Goal: Information Seeking & Learning: Learn about a topic

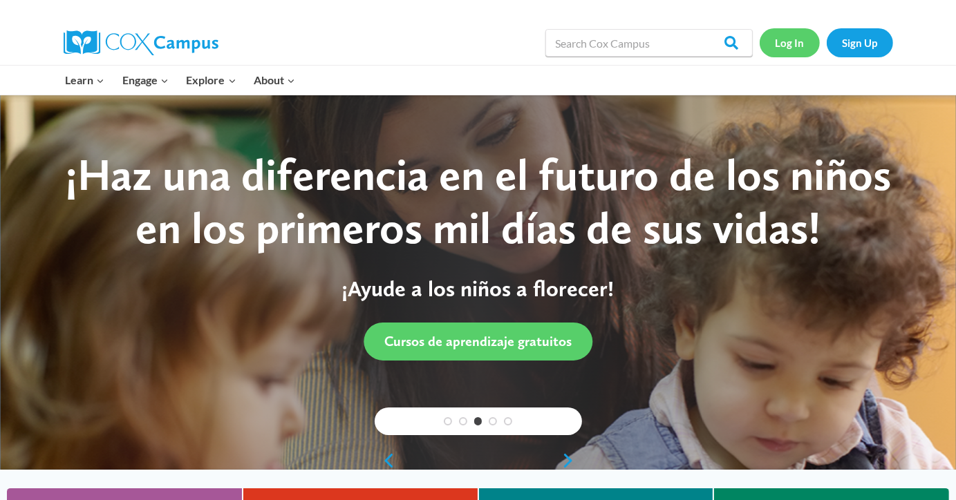
click at [789, 38] on link "Log In" at bounding box center [790, 42] width 60 height 28
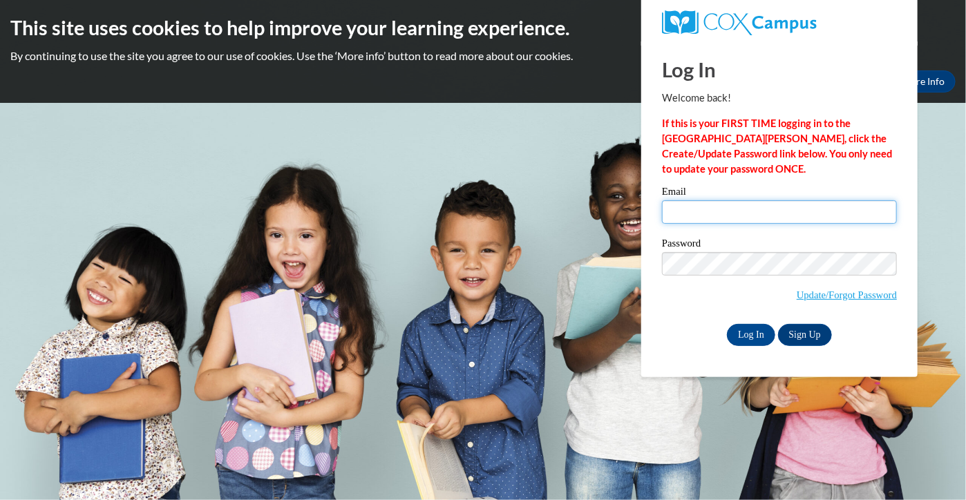
type input "chloebrodersen@gmail.com"
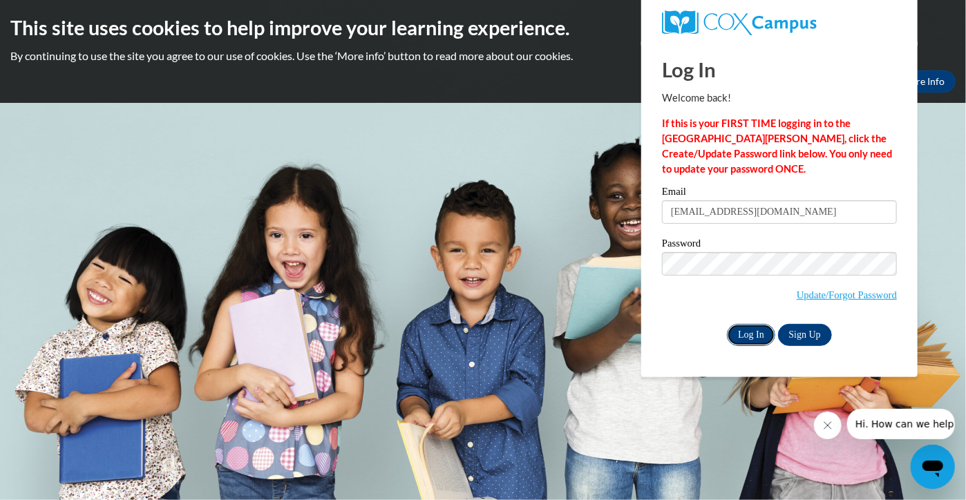
click at [755, 331] on input "Log In" at bounding box center [751, 335] width 48 height 22
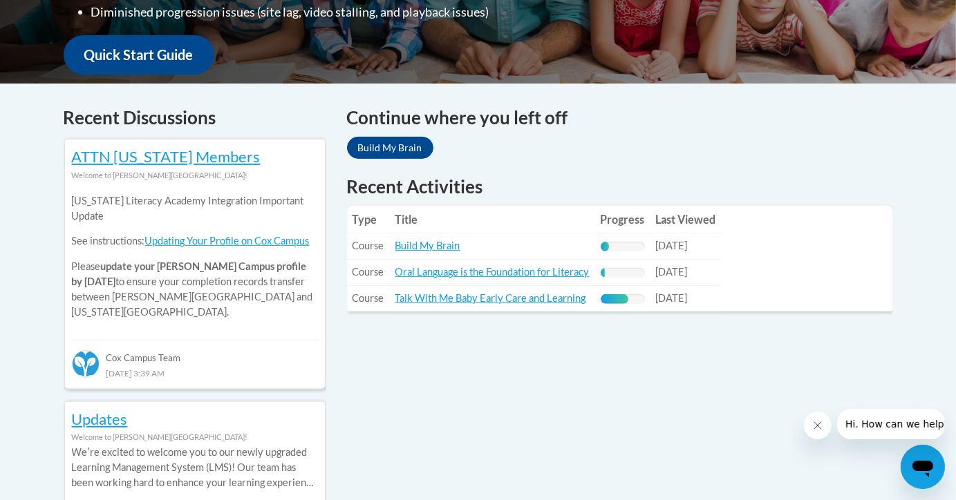
scroll to position [507, 0]
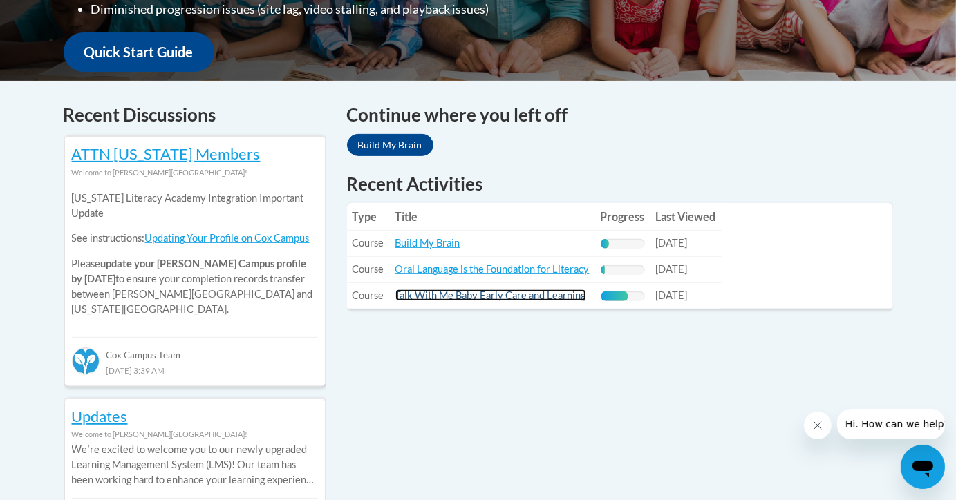
click at [435, 293] on link "Talk With Me Baby Early Care and Learning" at bounding box center [490, 296] width 191 height 12
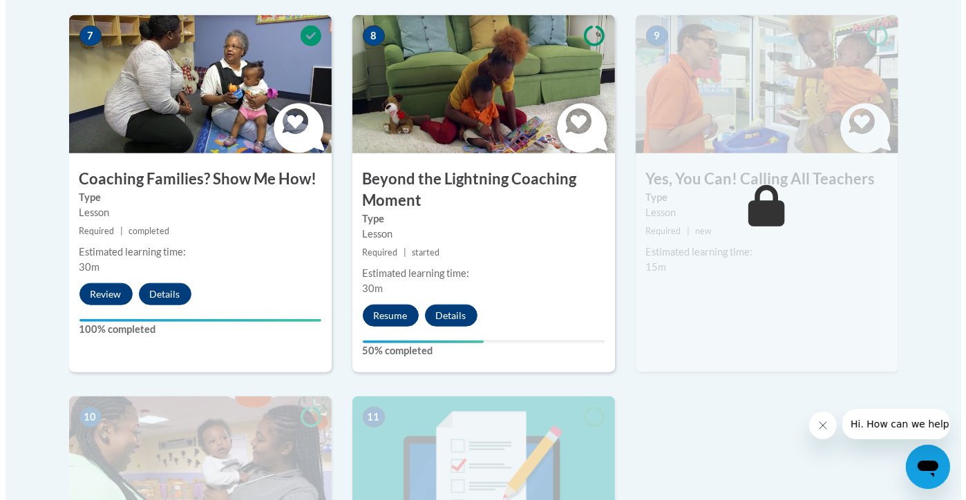
scroll to position [1232, 0]
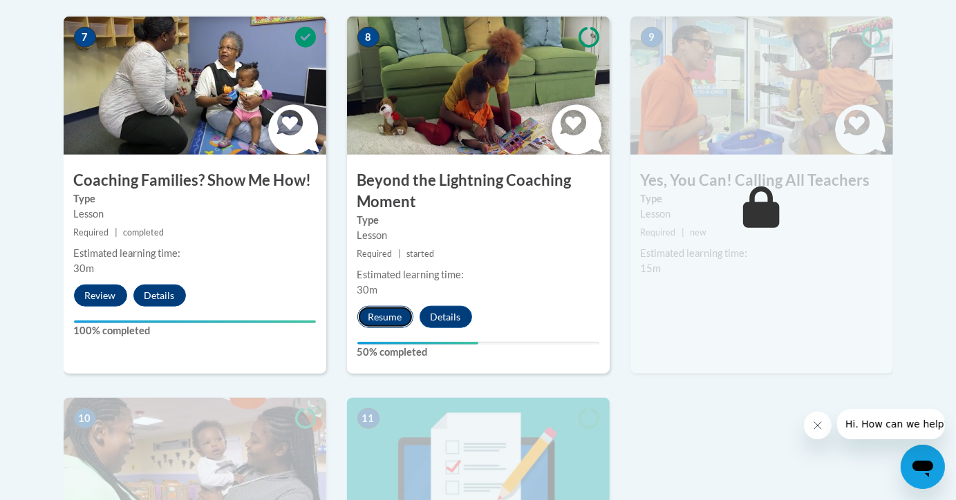
click at [379, 306] on button "Resume" at bounding box center [385, 317] width 56 height 22
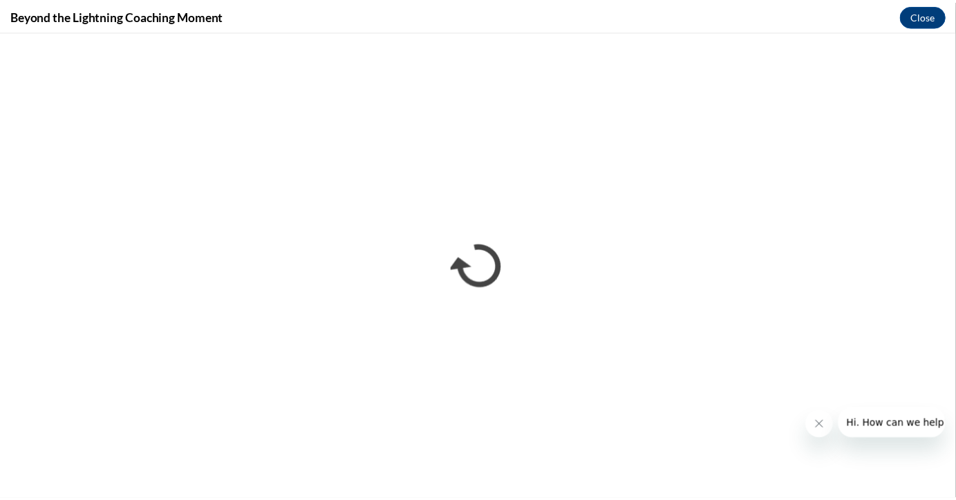
scroll to position [0, 0]
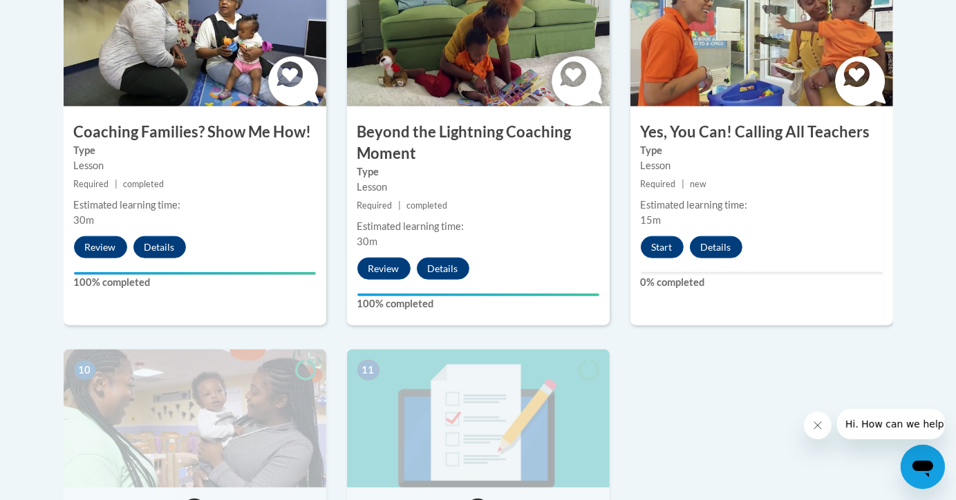
scroll to position [1250, 0]
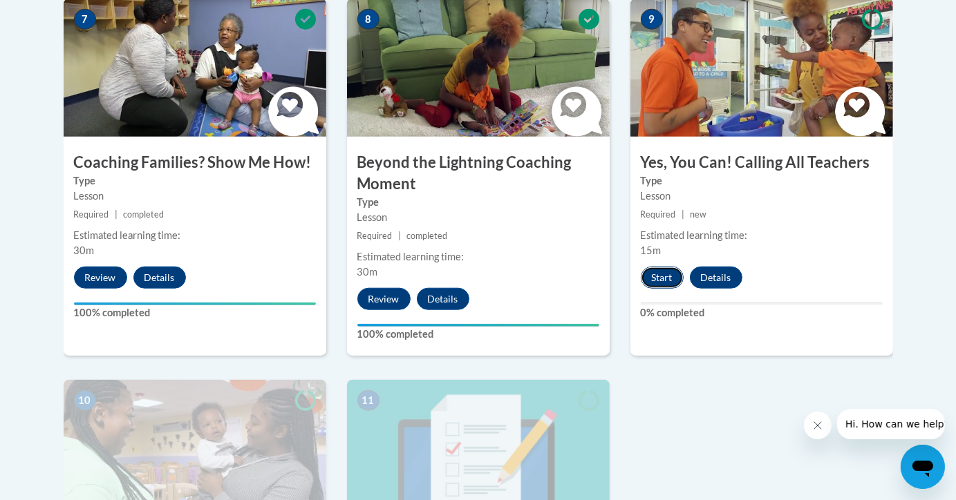
click at [656, 267] on button "Start" at bounding box center [662, 278] width 43 height 22
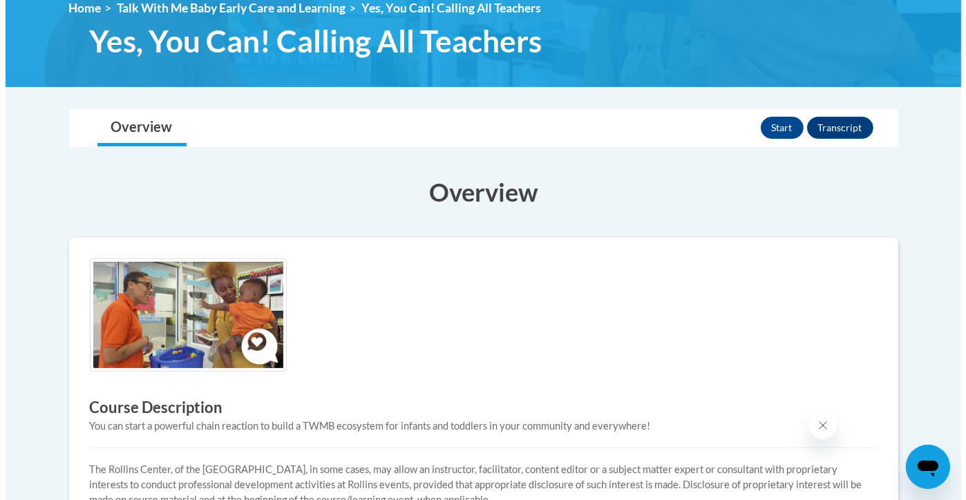
scroll to position [200, 0]
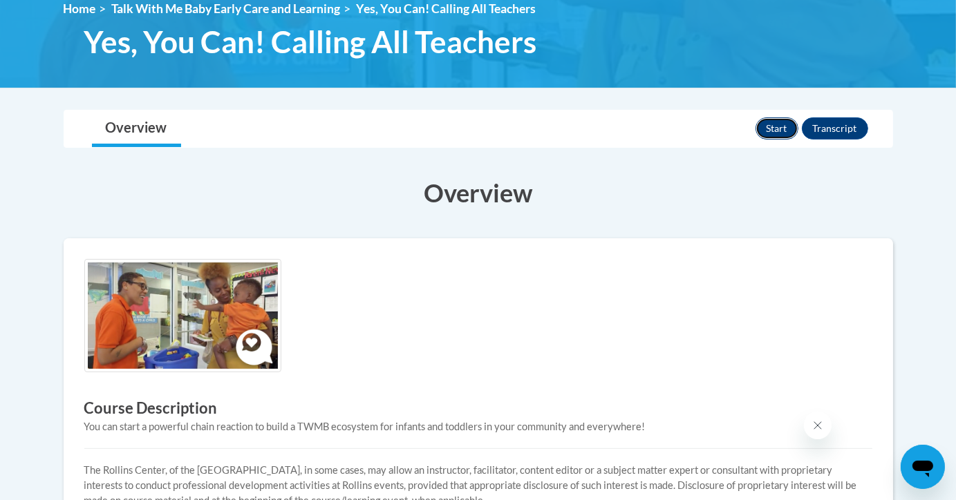
click at [778, 124] on button "Start" at bounding box center [776, 129] width 43 height 22
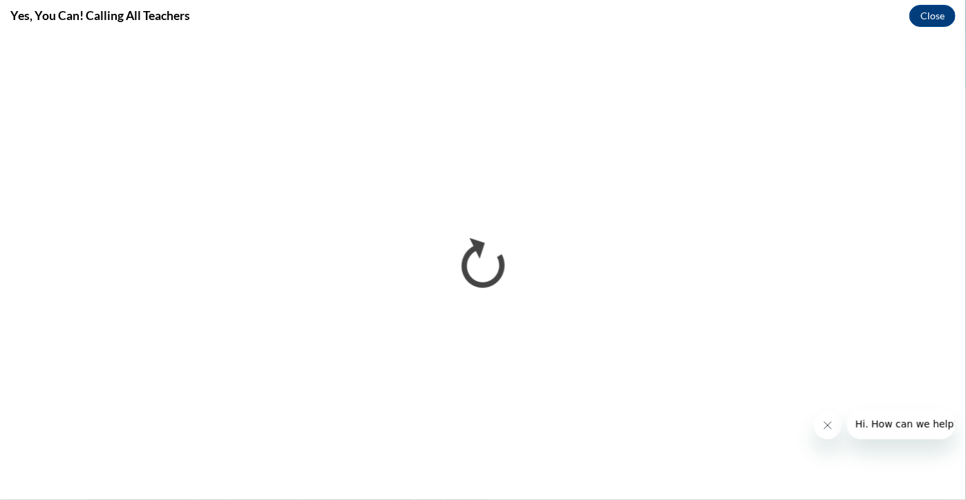
scroll to position [0, 0]
